Goal: Task Accomplishment & Management: Complete application form

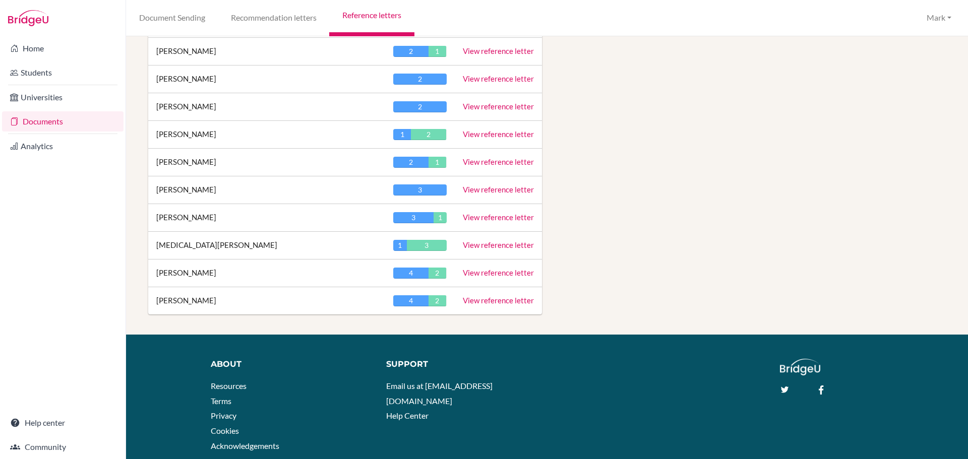
scroll to position [1493, 0]
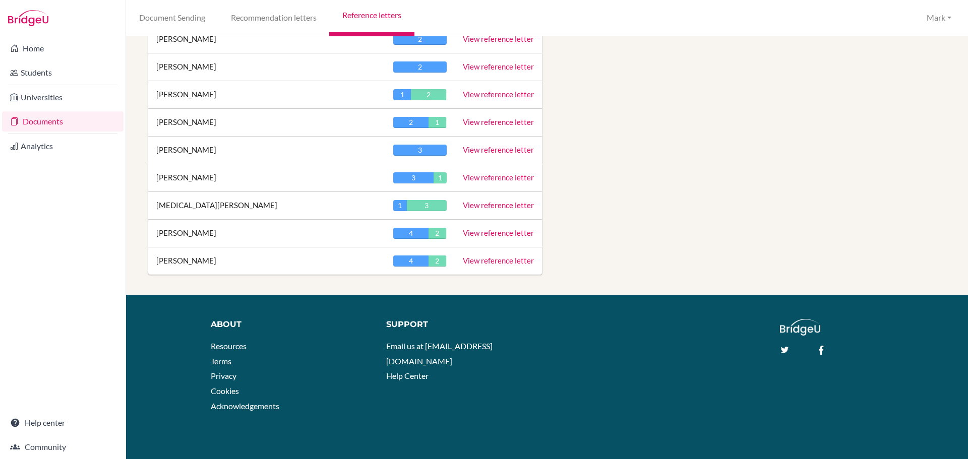
click at [493, 258] on link "View reference letter" at bounding box center [498, 260] width 71 height 9
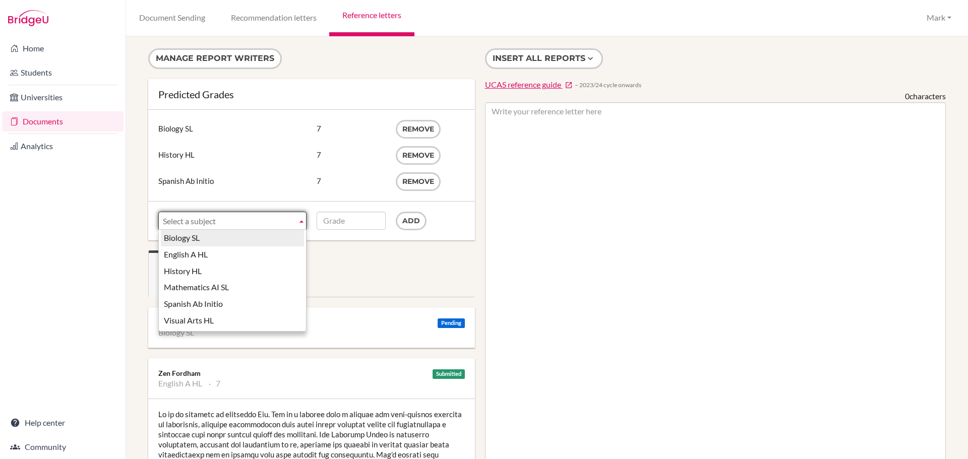
click at [280, 219] on span "Select a subject" at bounding box center [228, 221] width 130 height 18
click at [405, 261] on ul "Reports Student Info" at bounding box center [311, 274] width 327 height 47
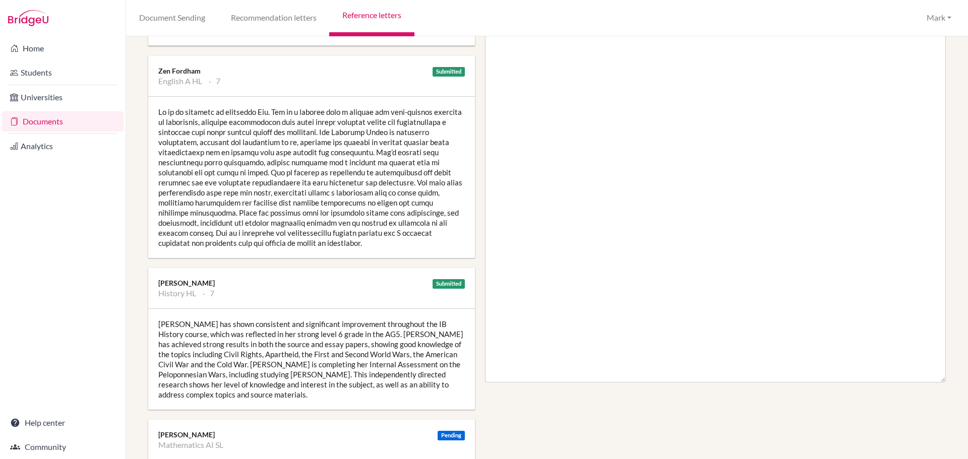
scroll to position [504, 0]
